Goal: Check status

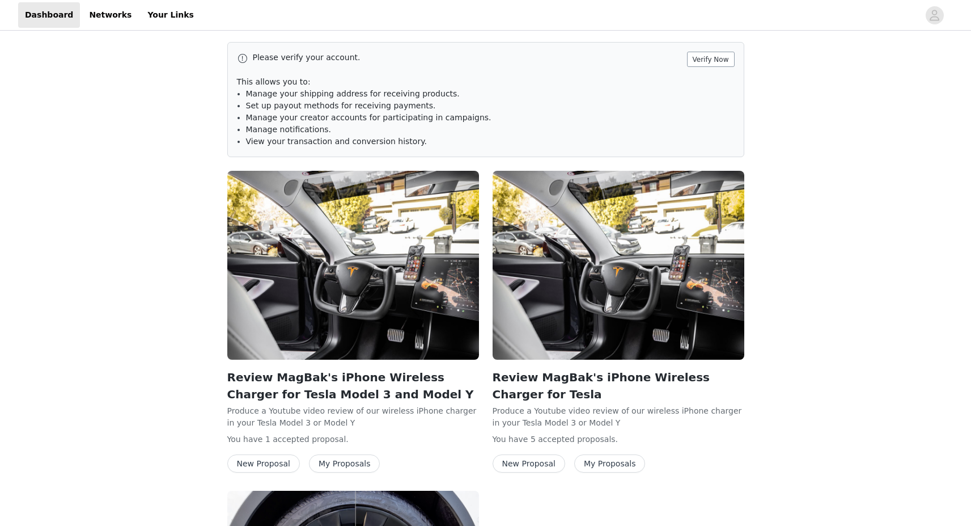
click at [712, 63] on button "Verify Now" at bounding box center [711, 59] width 48 height 15
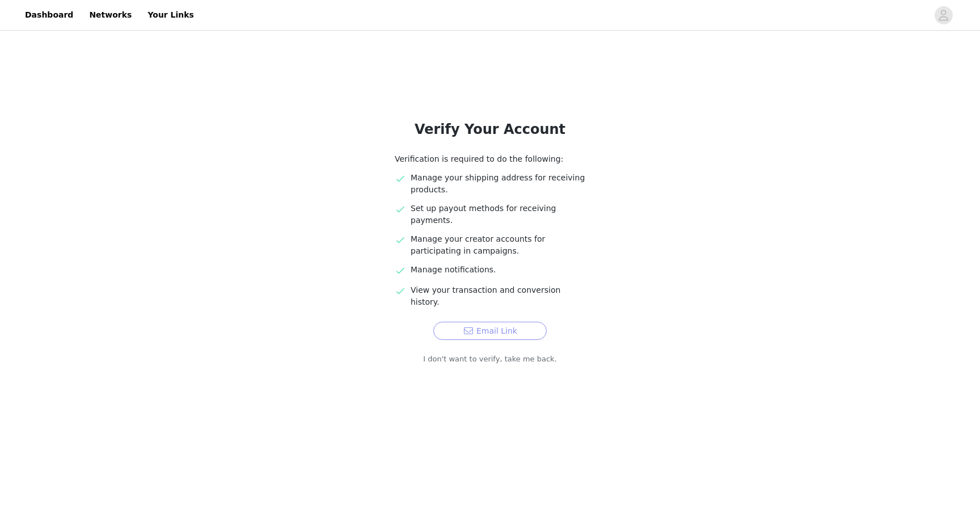
click at [493, 321] on button "Email Link" at bounding box center [489, 330] width 113 height 18
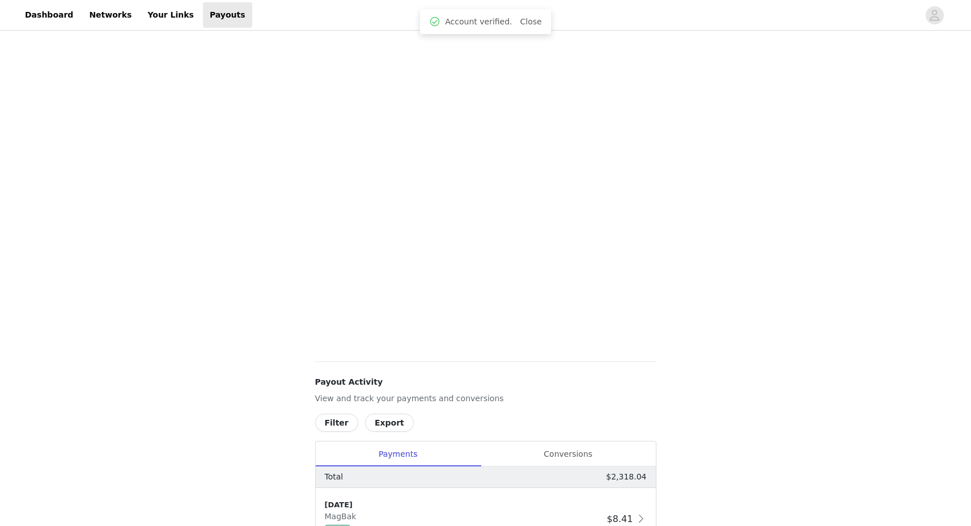
scroll to position [196, 0]
click at [554, 451] on div "Conversions" at bounding box center [568, 453] width 175 height 26
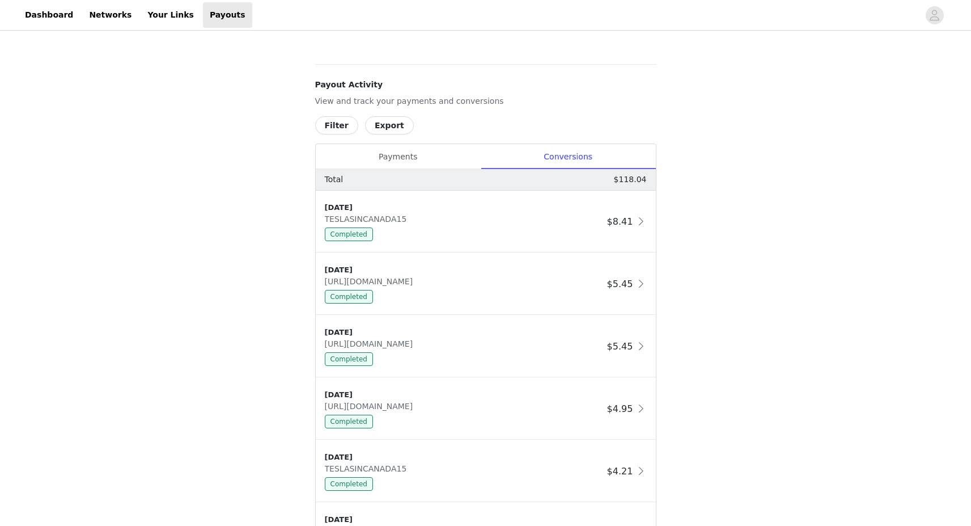
scroll to position [493, 0]
click at [378, 155] on div "Payments" at bounding box center [398, 156] width 165 height 26
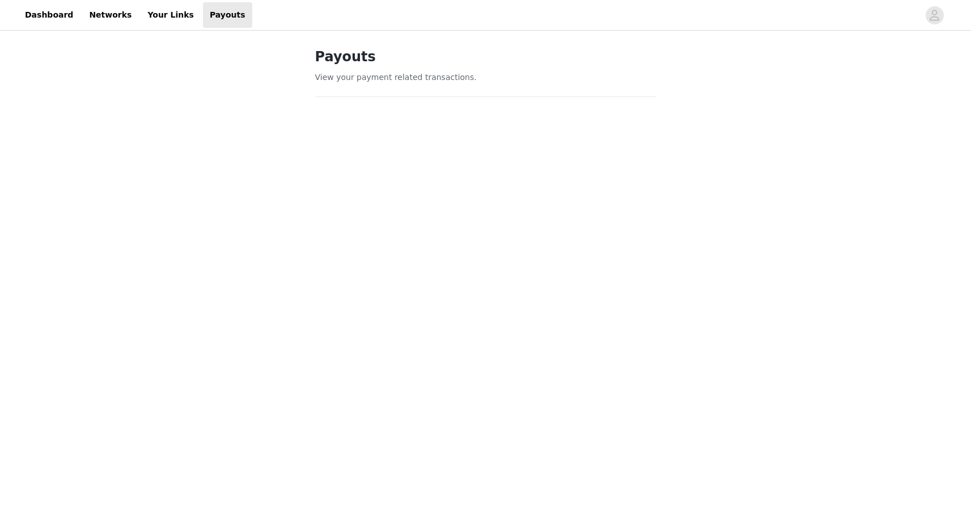
scroll to position [0, 0]
click at [57, 16] on link "Dashboard" at bounding box center [49, 15] width 62 height 26
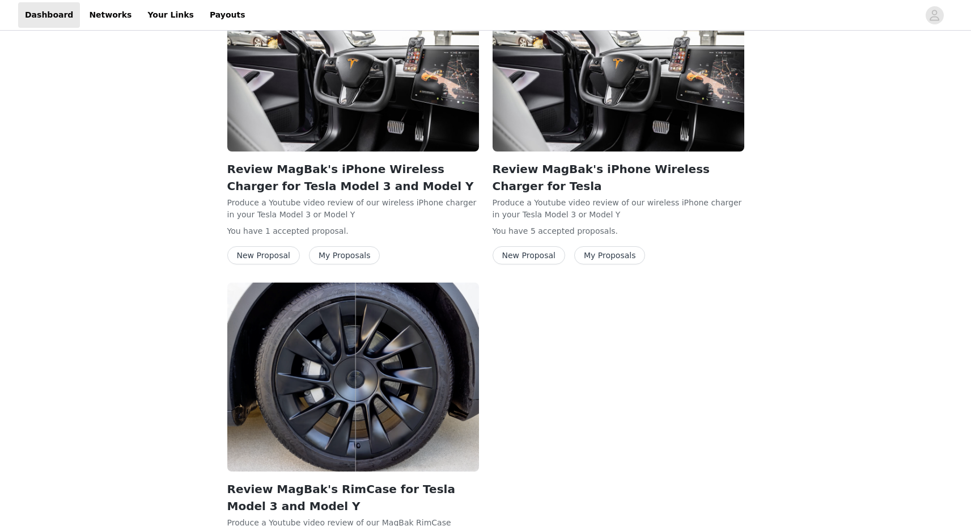
scroll to position [94, 0]
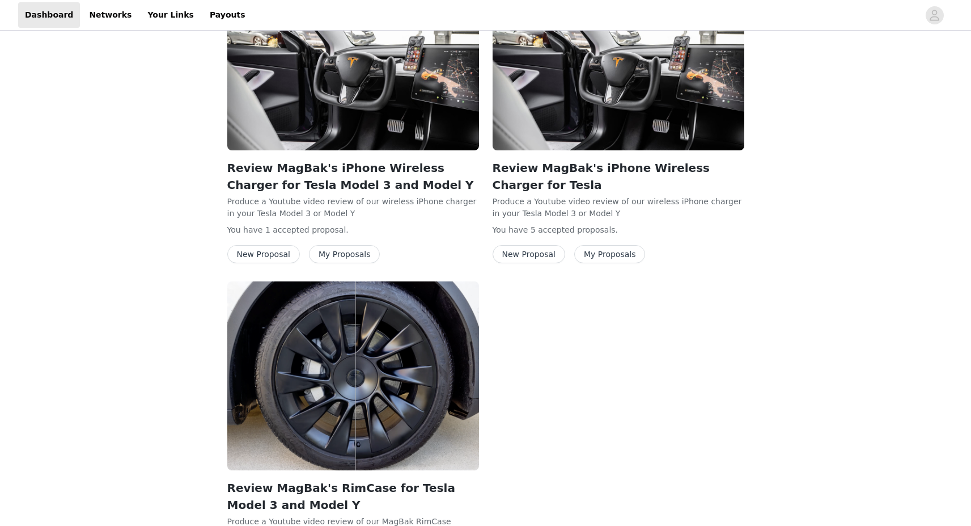
click at [612, 252] on button "My Proposals" at bounding box center [609, 254] width 71 height 18
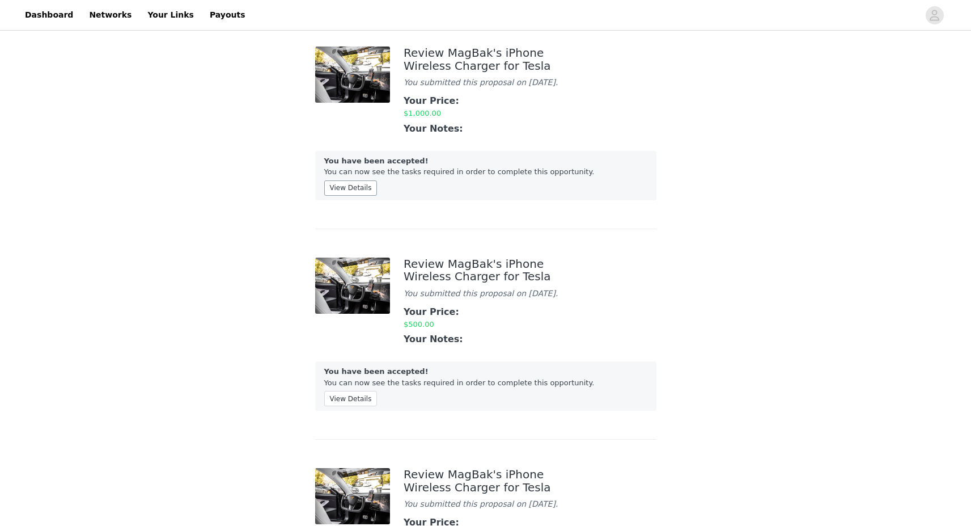
click at [355, 196] on button "View Details" at bounding box center [350, 187] width 53 height 15
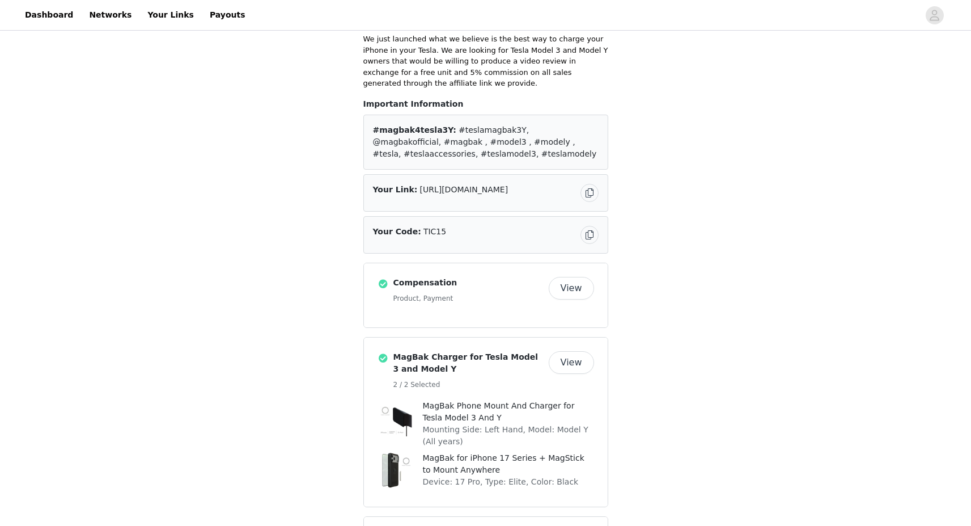
scroll to position [115, 0]
